Goal: Transaction & Acquisition: Purchase product/service

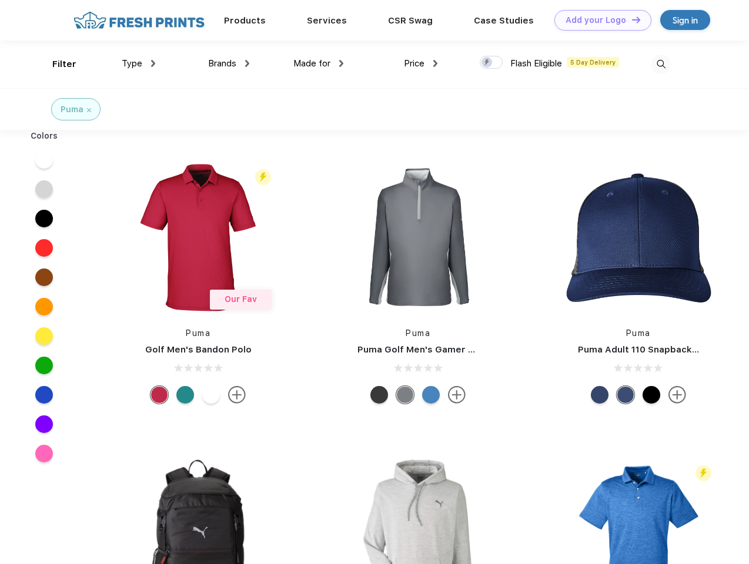
scroll to position [1, 0]
click at [598, 20] on link "Add your Logo Design Tool" at bounding box center [602, 20] width 97 height 21
click at [0, 0] on div "Design Tool" at bounding box center [0, 0] width 0 height 0
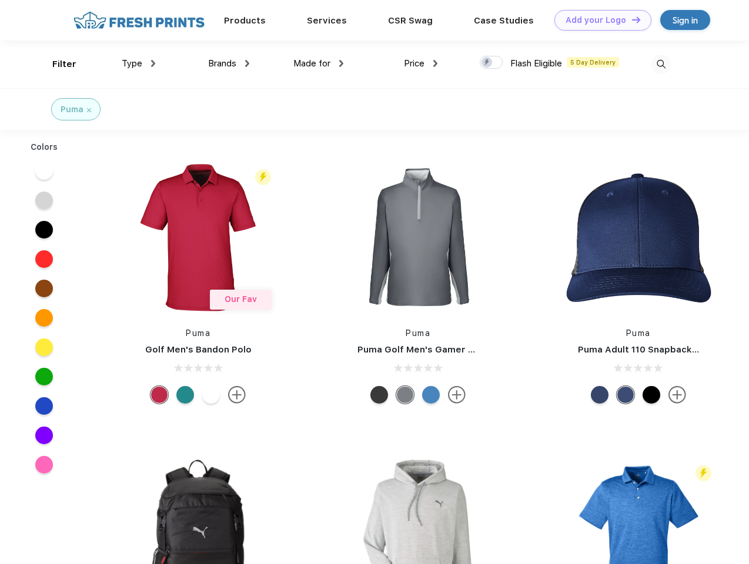
click at [631, 19] on link "Add your Logo Design Tool" at bounding box center [602, 20] width 97 height 21
click at [56, 64] on div "Filter" at bounding box center [64, 65] width 24 height 14
click at [139, 63] on span "Type" at bounding box center [132, 63] width 21 height 11
click at [229, 63] on span "Brands" at bounding box center [222, 63] width 28 height 11
click at [319, 63] on span "Made for" at bounding box center [311, 63] width 37 height 11
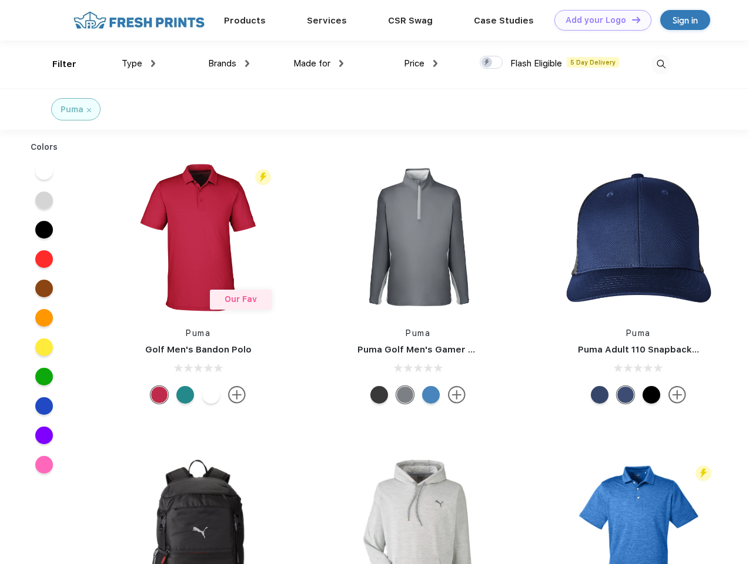
click at [421, 63] on span "Price" at bounding box center [414, 63] width 21 height 11
click at [491, 63] on div at bounding box center [491, 62] width 23 height 13
click at [487, 63] on input "checkbox" at bounding box center [484, 59] width 8 height 8
click at [661, 64] on img at bounding box center [660, 64] width 19 height 19
